Goal: Task Accomplishment & Management: Manage account settings

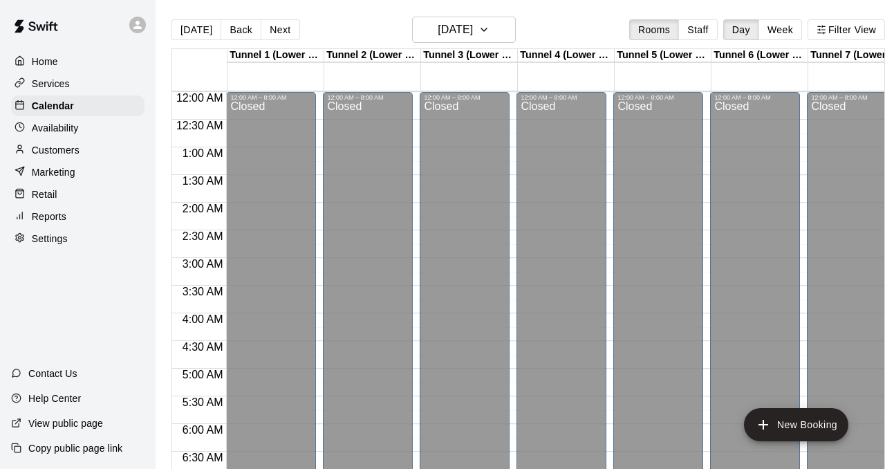
scroll to position [758, 220]
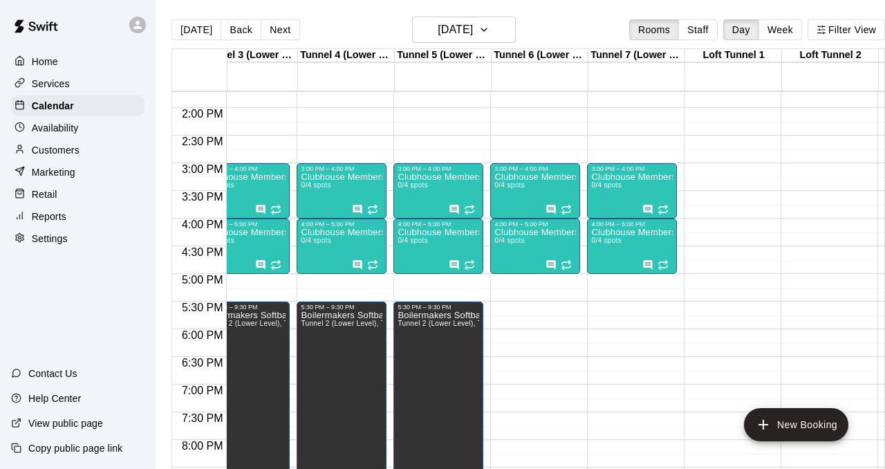
click at [62, 85] on p "Services" at bounding box center [51, 84] width 38 height 14
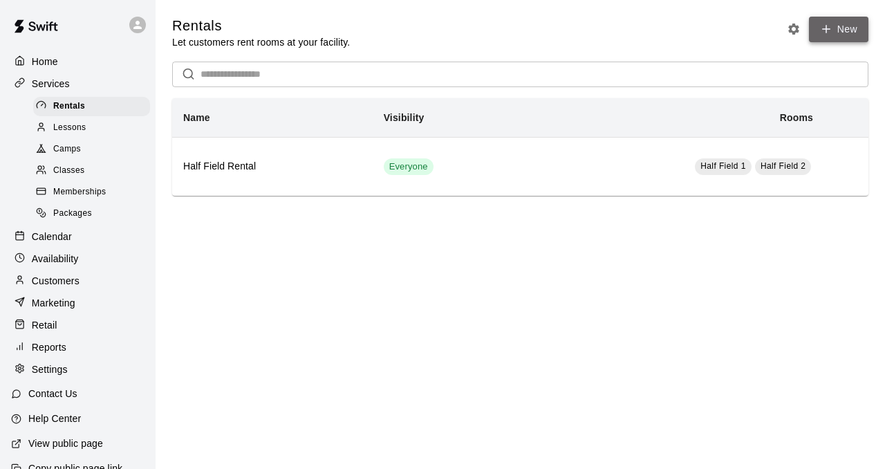
click at [836, 20] on link "New" at bounding box center [838, 30] width 59 height 26
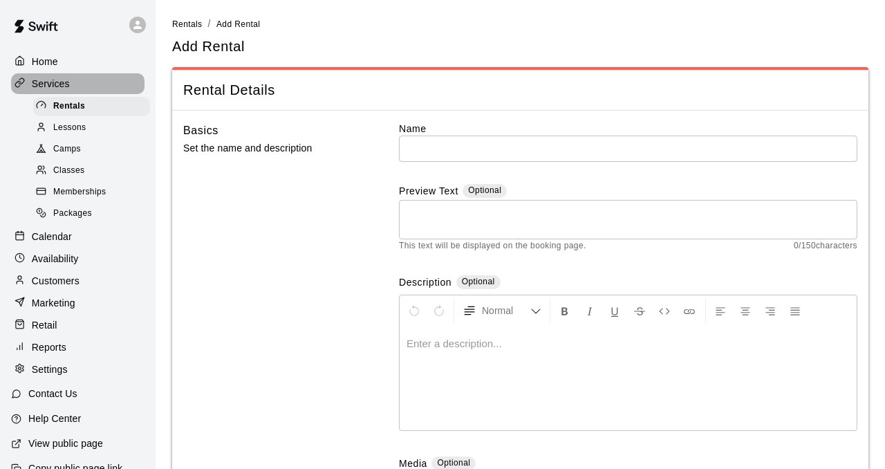
click at [65, 75] on div "Services" at bounding box center [77, 83] width 133 height 21
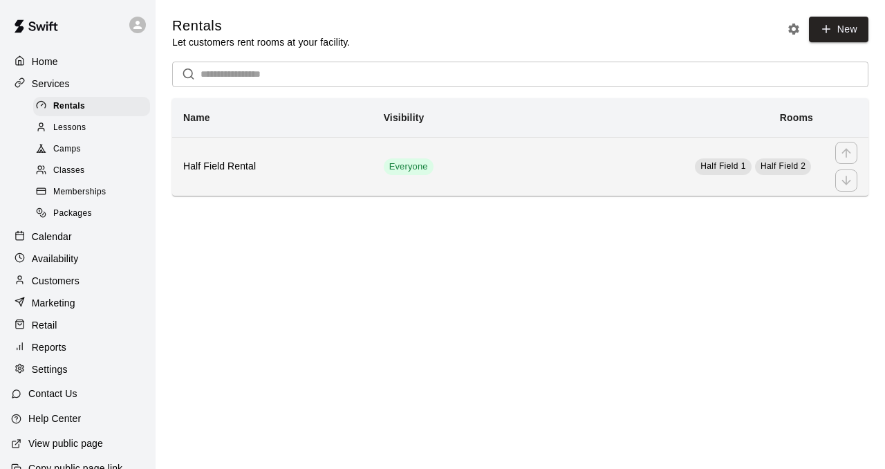
click at [841, 176] on div "simple table" at bounding box center [846, 180] width 22 height 22
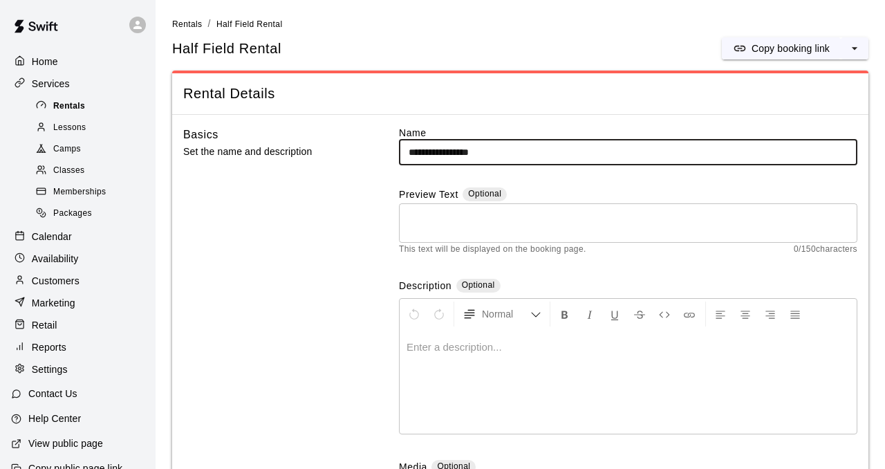
click at [87, 102] on div "Rentals" at bounding box center [91, 106] width 117 height 19
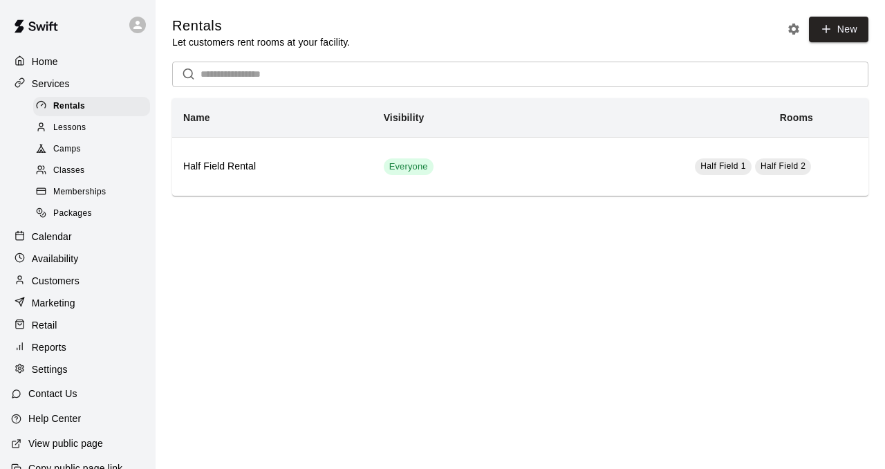
click at [55, 256] on p "Availability" at bounding box center [55, 259] width 47 height 14
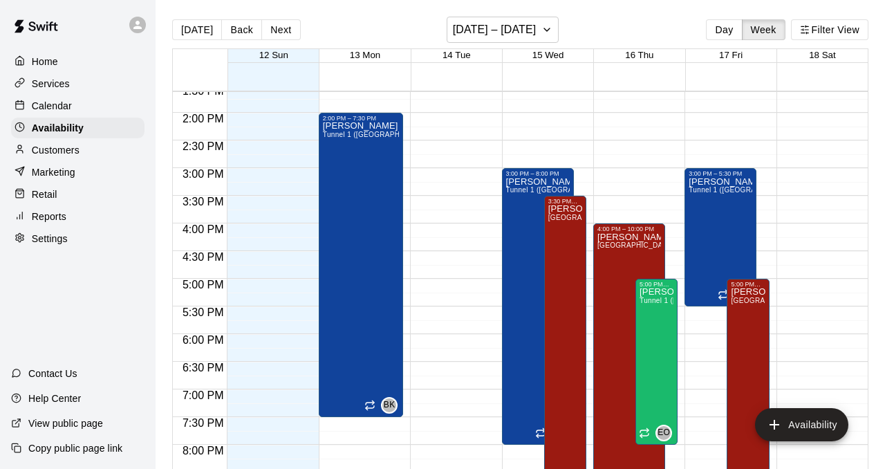
scroll to position [748, 0]
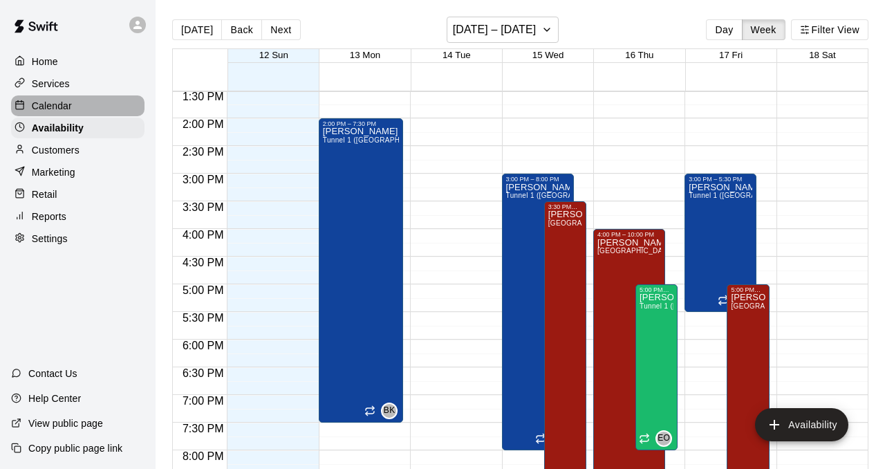
click at [50, 106] on p "Calendar" at bounding box center [52, 106] width 40 height 14
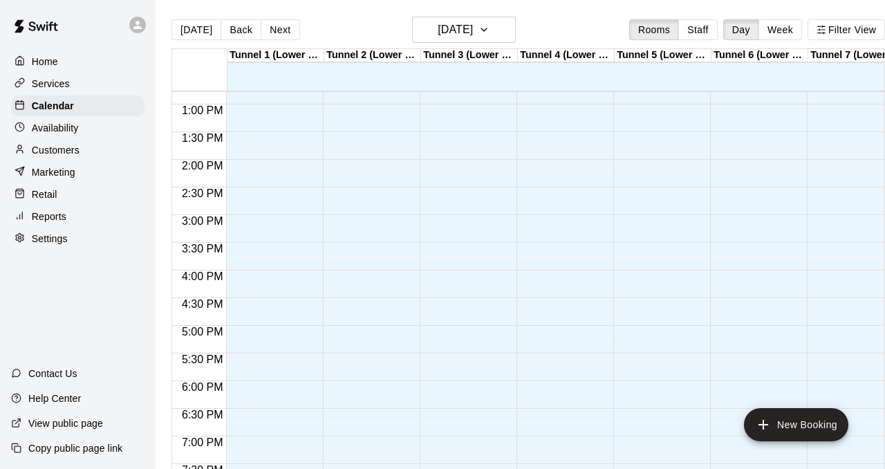
scroll to position [724, 0]
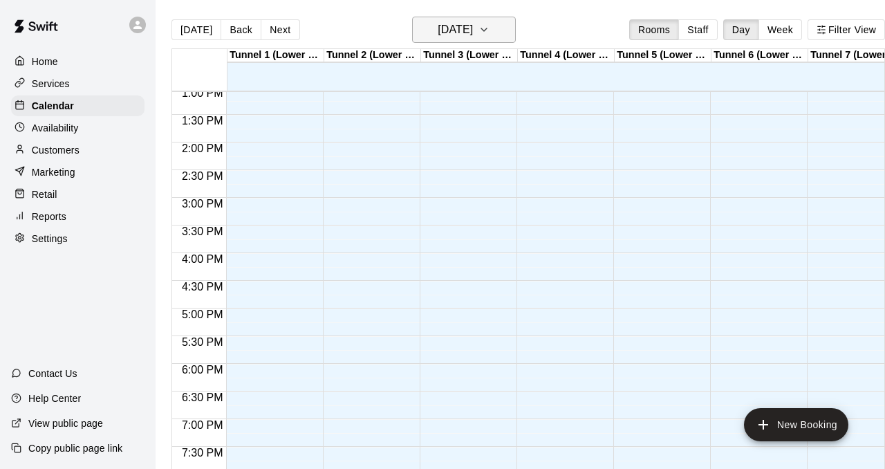
click at [489, 28] on icon "button" at bounding box center [483, 29] width 11 height 17
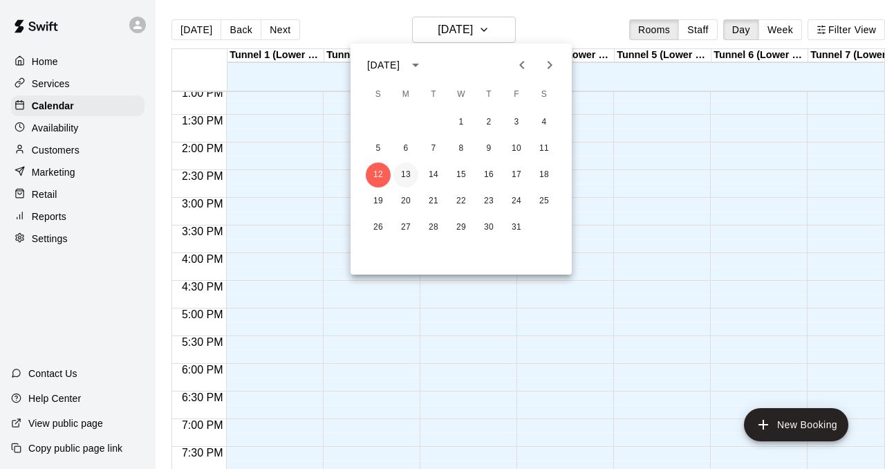
click at [409, 173] on button "13" at bounding box center [405, 174] width 25 height 25
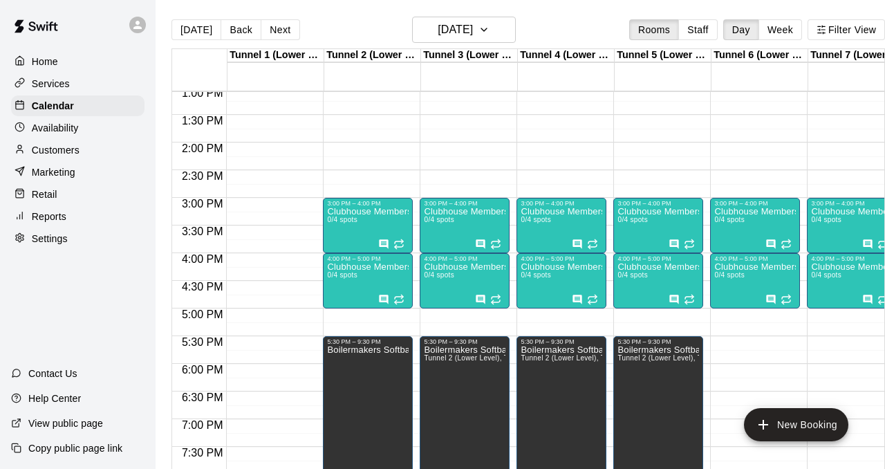
click at [750, 343] on div "12:00 AM – 8:00 AM Closed 3:00 PM – 4:00 PM Clubhouse Membership 0/4 spots 4:00…" at bounding box center [755, 31] width 90 height 1327
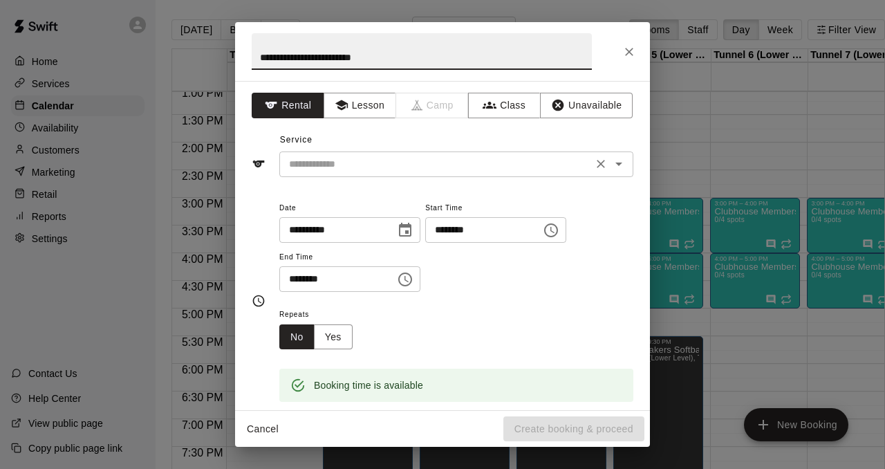
type input "**********"
click at [507, 164] on input "text" at bounding box center [435, 163] width 305 height 17
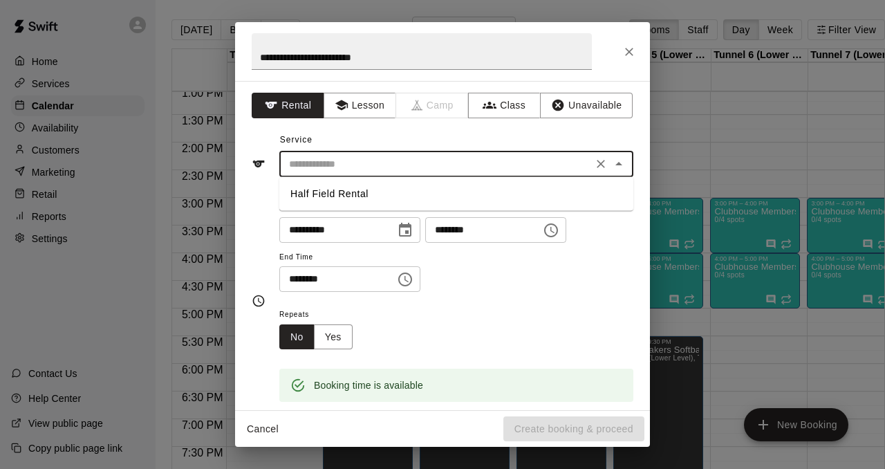
click at [505, 143] on div "Service ​ Half Field Rental" at bounding box center [442, 153] width 381 height 48
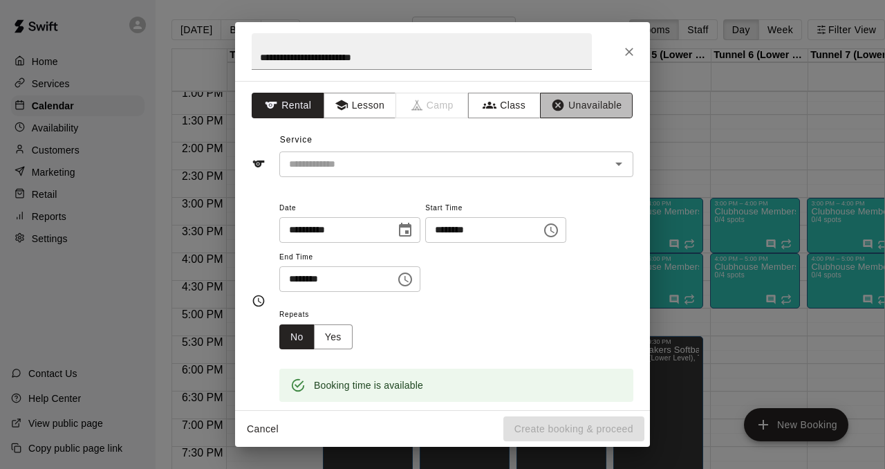
click at [566, 106] on button "Unavailable" at bounding box center [586, 106] width 93 height 26
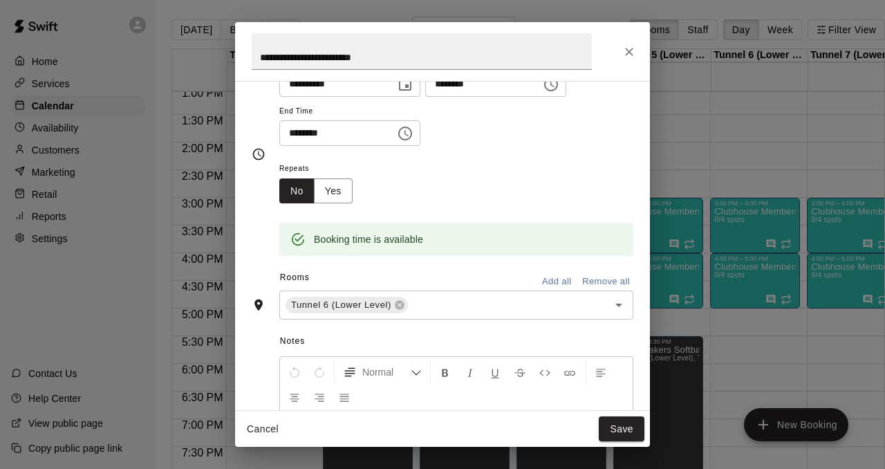
scroll to position [78, 0]
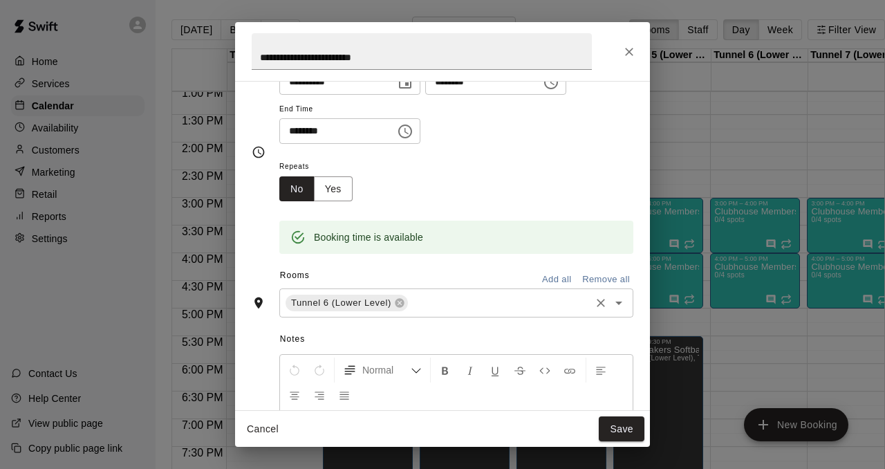
click at [612, 302] on icon "Open" at bounding box center [618, 302] width 17 height 17
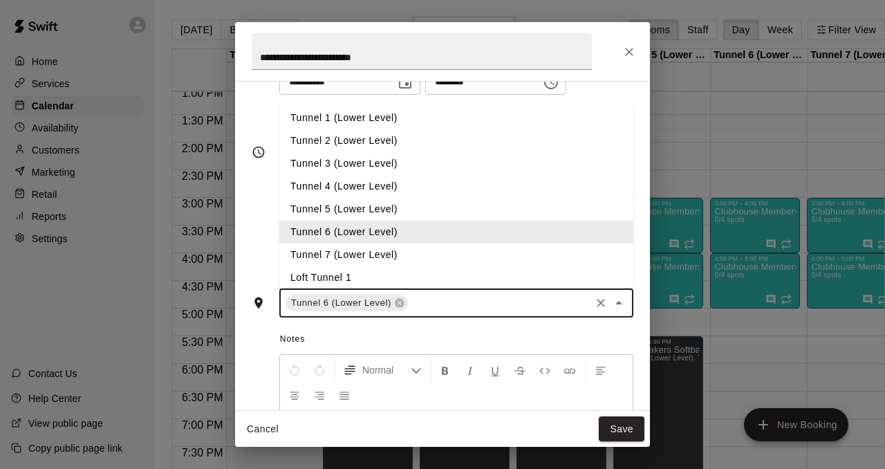
click at [383, 236] on li "Tunnel 6 (Lower Level)" at bounding box center [456, 231] width 354 height 23
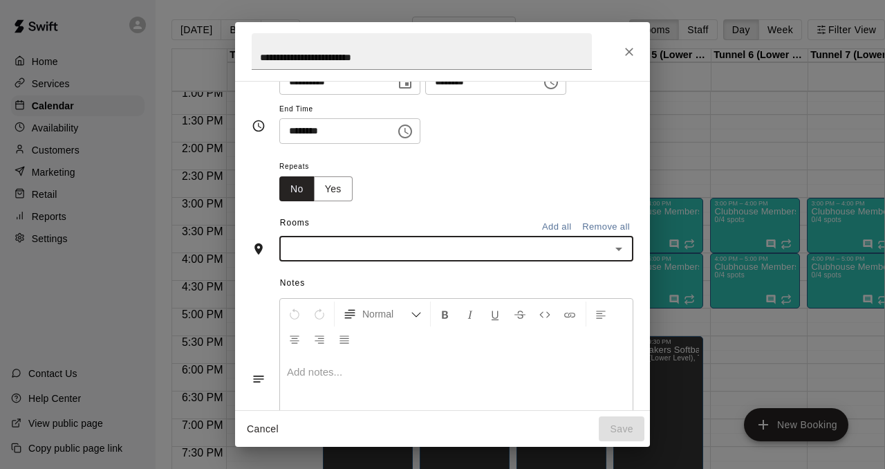
scroll to position [52, 0]
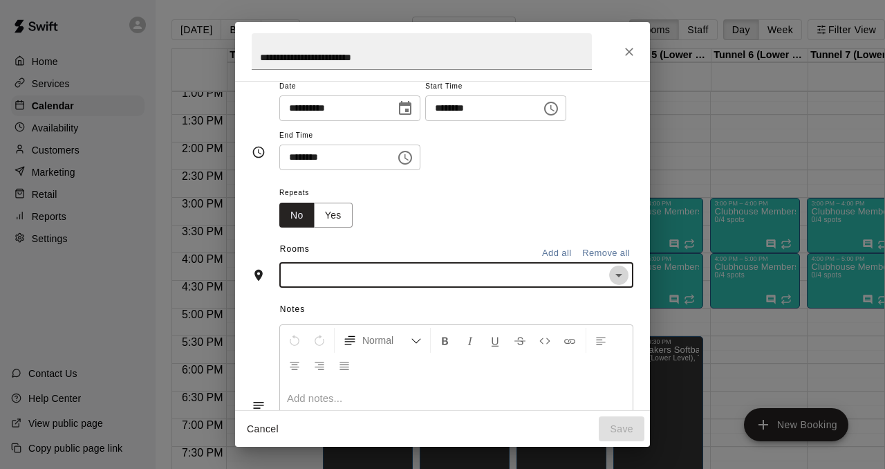
click at [619, 276] on icon "Open" at bounding box center [618, 275] width 17 height 17
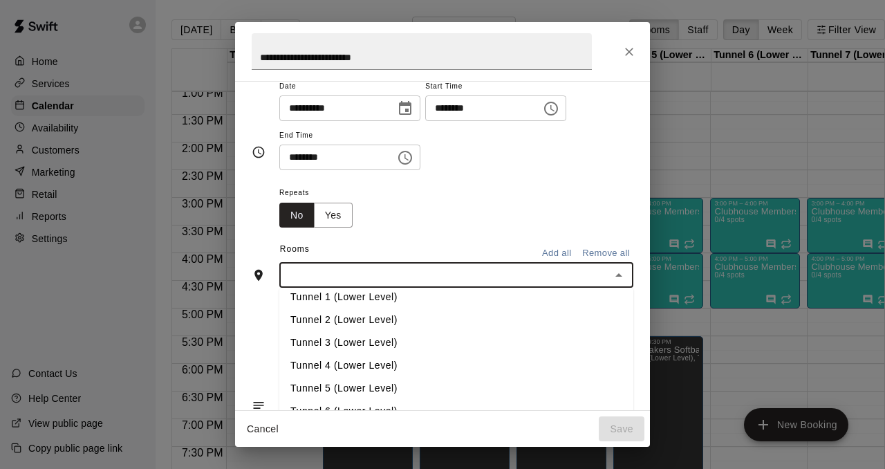
scroll to position [28, 0]
click at [357, 390] on li "Tunnel 6 (Lower Level)" at bounding box center [456, 390] width 354 height 23
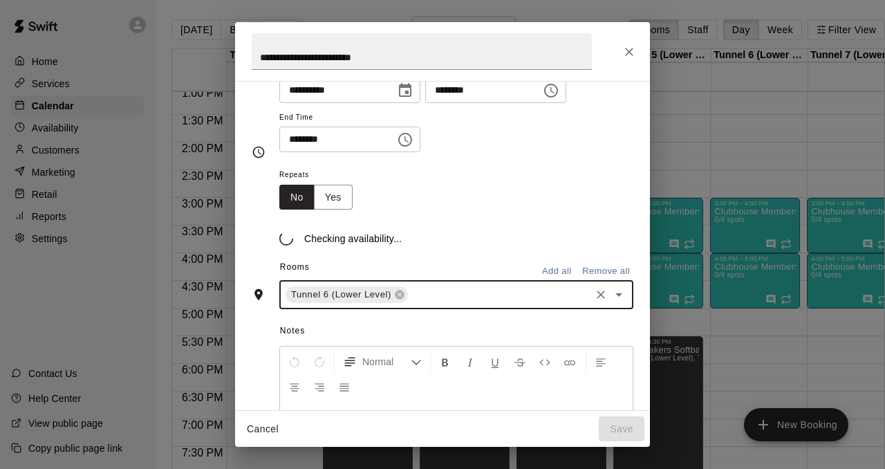
scroll to position [78, 0]
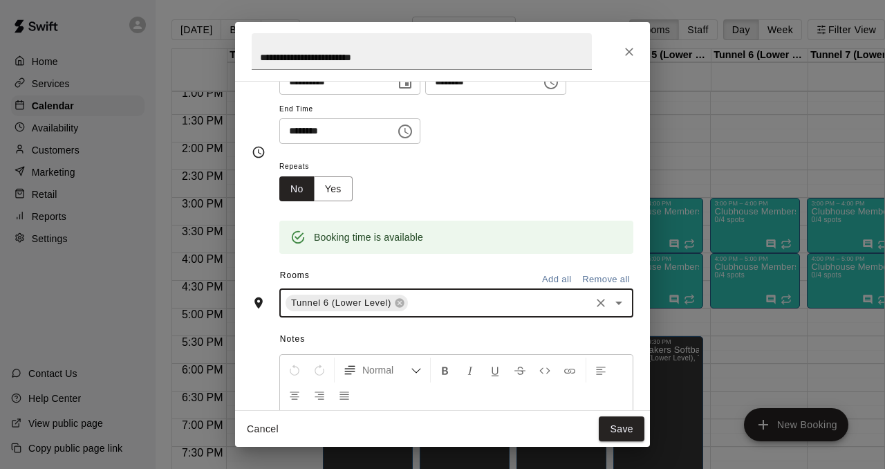
click at [466, 301] on input "text" at bounding box center [499, 302] width 178 height 17
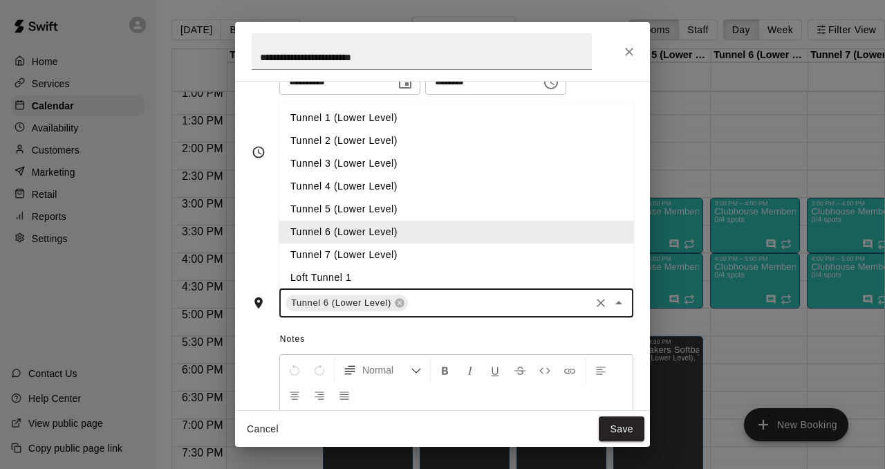
click at [393, 262] on li "Tunnel 7 (Lower Level)" at bounding box center [456, 254] width 354 height 23
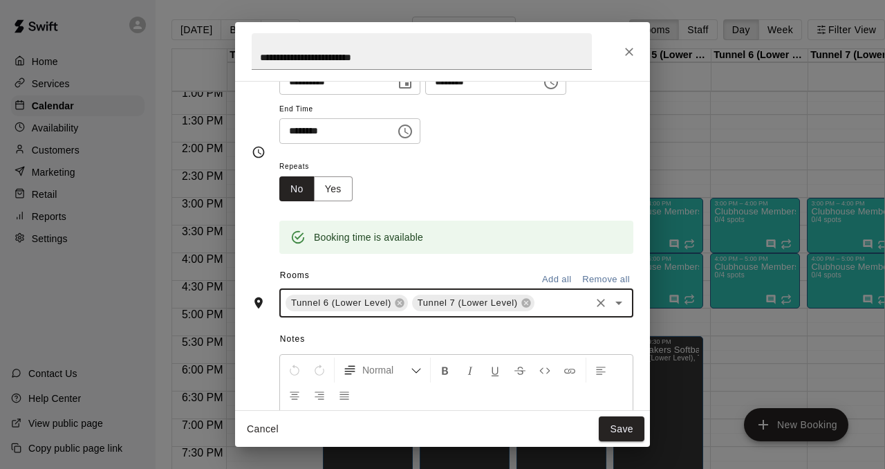
click at [560, 300] on input "text" at bounding box center [562, 302] width 52 height 17
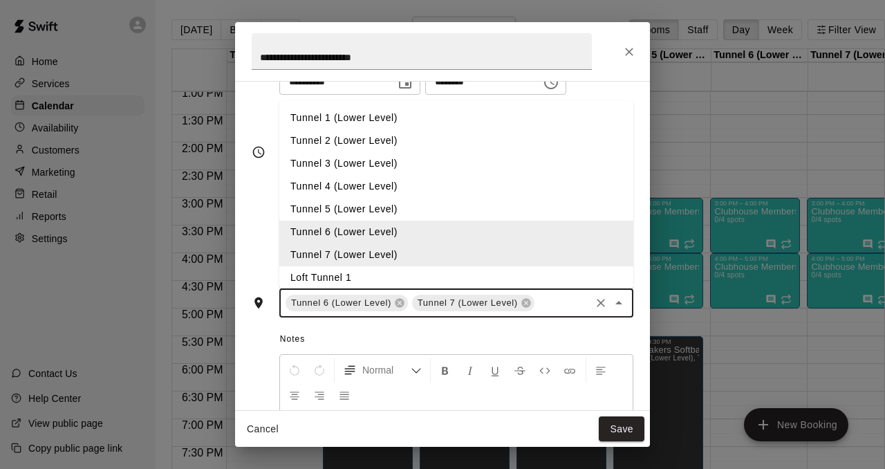
click at [406, 281] on li "Loft Tunnel 1" at bounding box center [456, 277] width 354 height 23
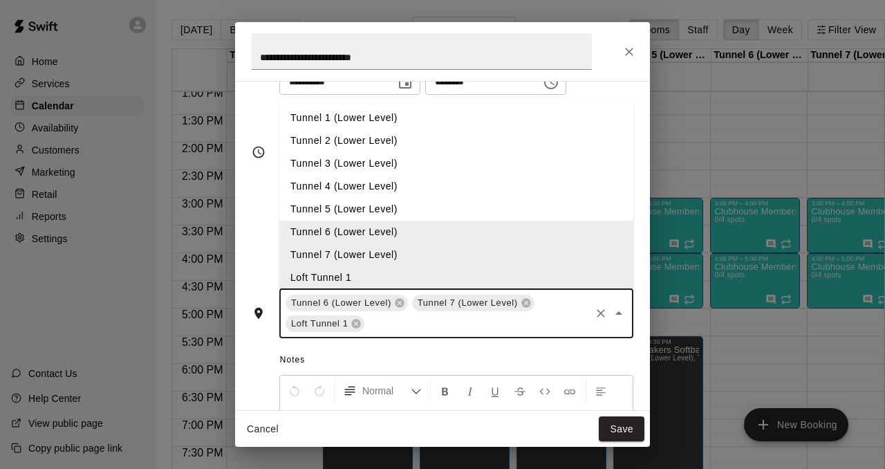
click at [442, 323] on input "text" at bounding box center [477, 323] width 222 height 17
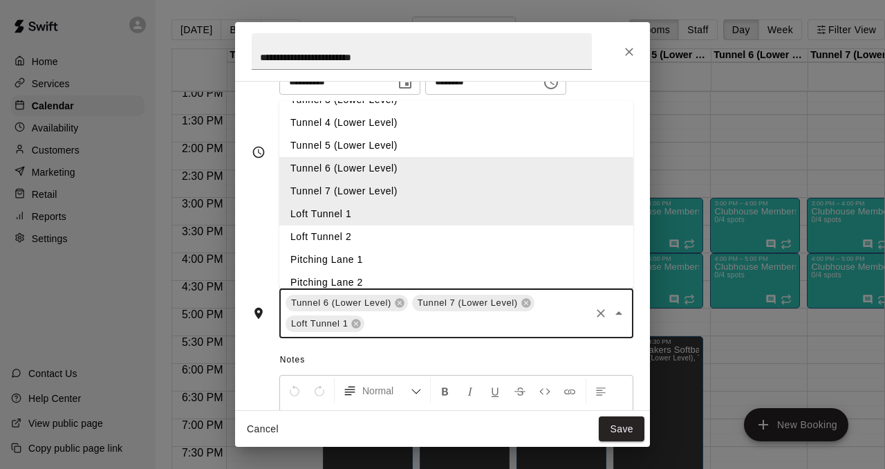
scroll to position [88, 0]
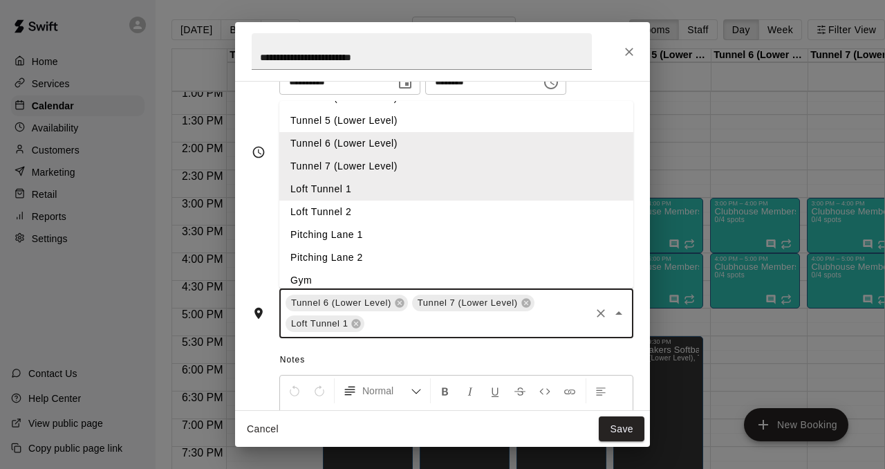
click at [352, 216] on li "Loft Tunnel 2" at bounding box center [456, 211] width 354 height 23
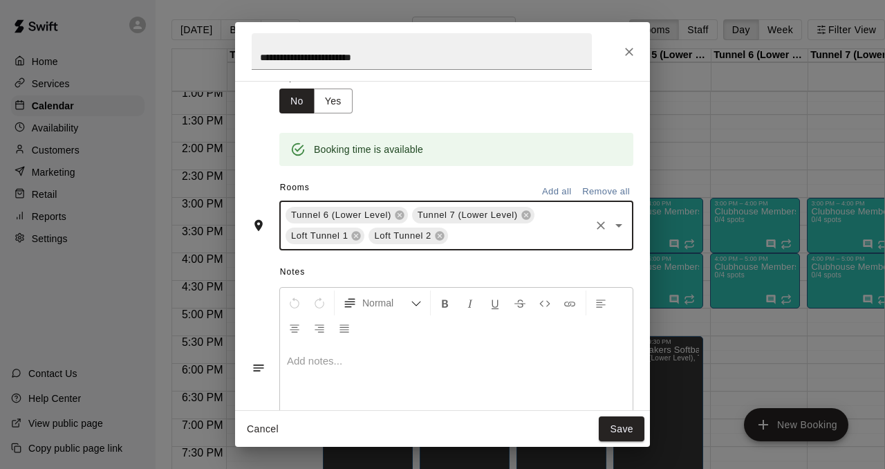
scroll to position [210, 0]
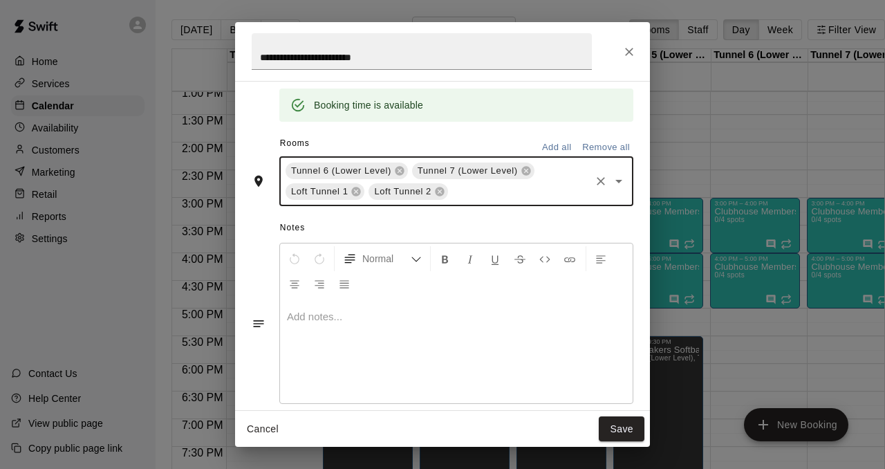
click at [442, 346] on div at bounding box center [456, 351] width 352 height 104
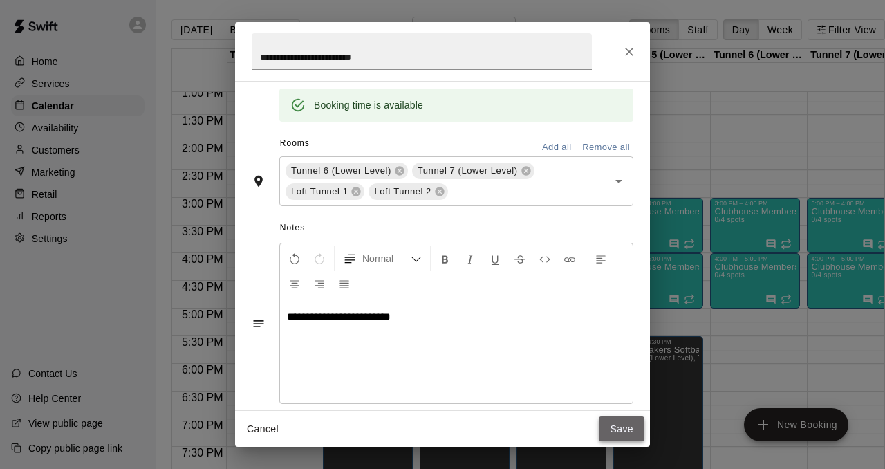
click at [628, 426] on button "Save" at bounding box center [621, 429] width 46 height 26
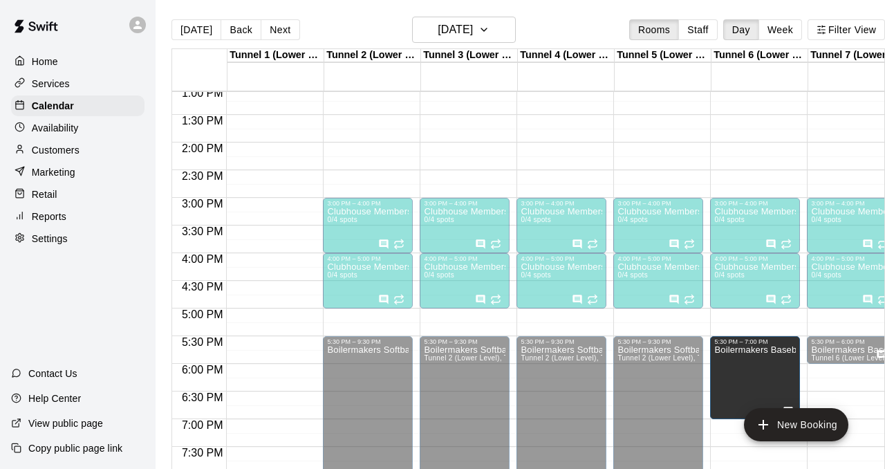
drag, startPoint x: 757, startPoint y: 359, endPoint x: 744, endPoint y: 431, distance: 72.5
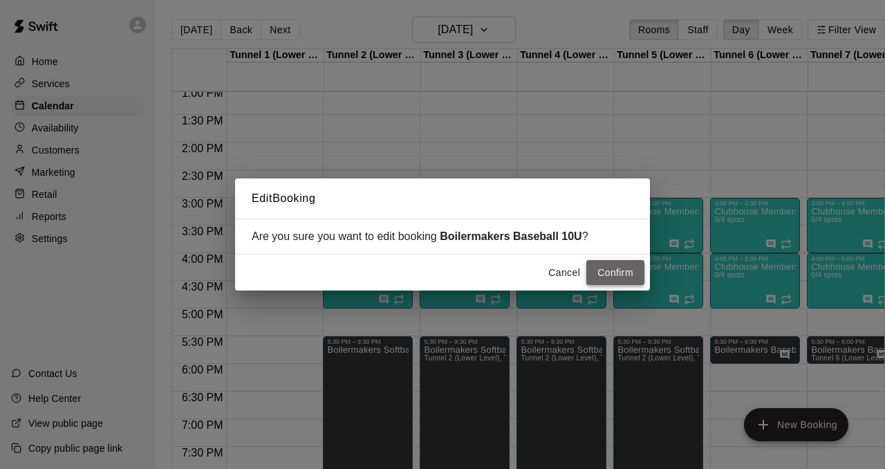
click at [610, 269] on button "Confirm" at bounding box center [615, 273] width 58 height 26
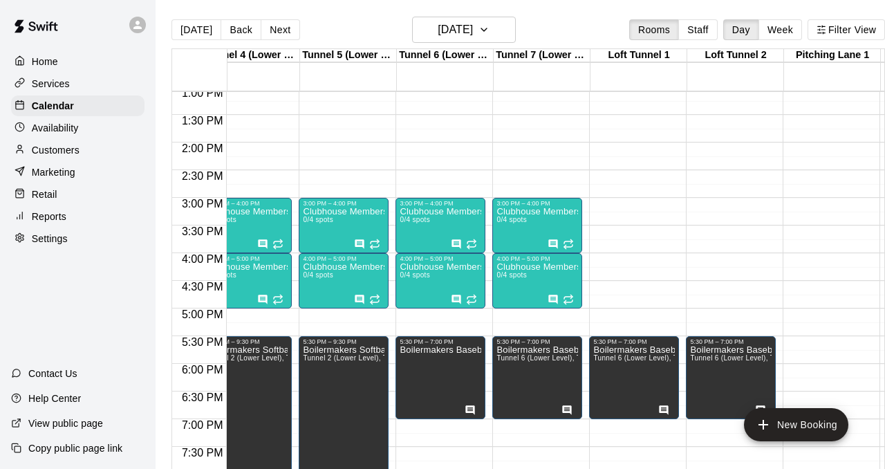
scroll to position [0, 0]
